Goal: Transaction & Acquisition: Purchase product/service

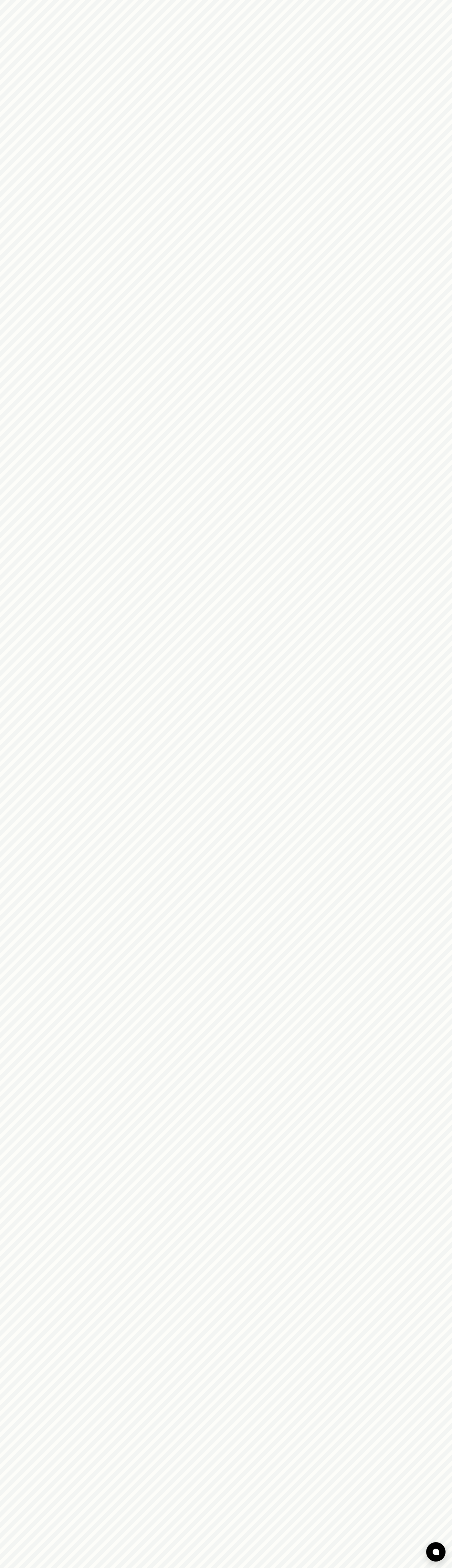
click at [153, 0] on html at bounding box center [226, 0] width 452 height 0
click at [425, 0] on html at bounding box center [226, 0] width 452 height 0
click at [3, 0] on html at bounding box center [226, 0] width 452 height 0
click at [18, 0] on html at bounding box center [226, 0] width 452 height 0
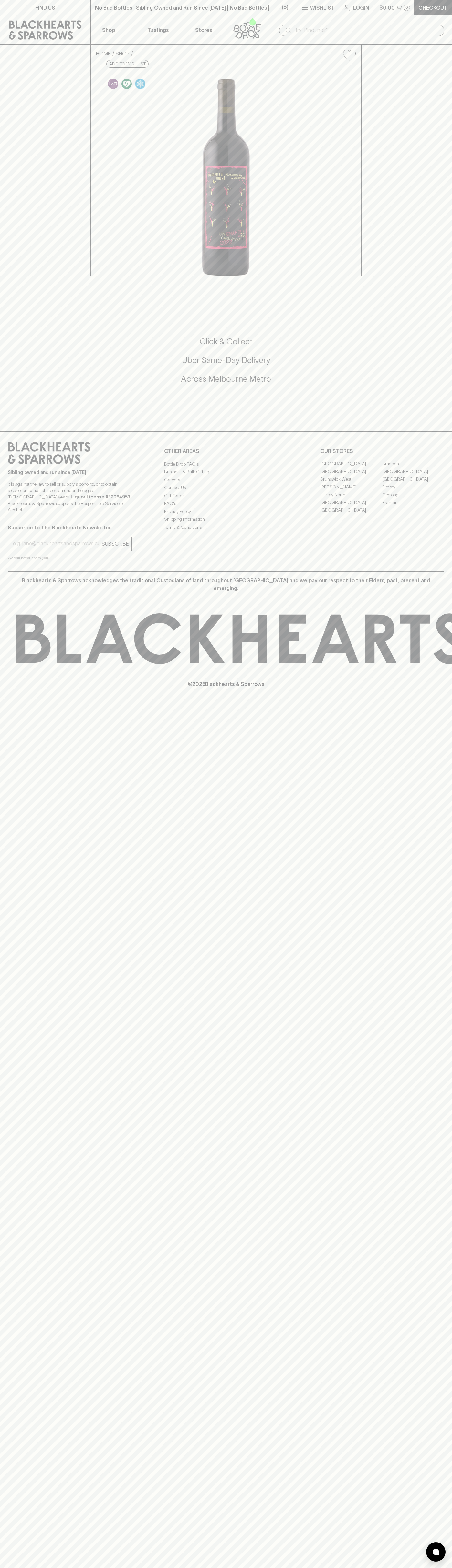
click at [112, 66] on icon at bounding box center [110, 64] width 4 height 4
